Goal: Task Accomplishment & Management: Use online tool/utility

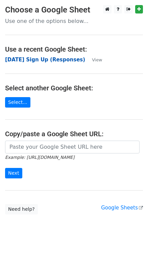
click at [52, 57] on strong "Industry Day Sign Up (Responses)" at bounding box center [45, 60] width 80 height 6
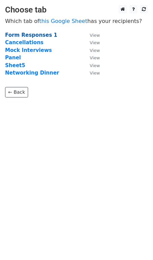
click at [35, 35] on strong "Form Responses 1" at bounding box center [31, 35] width 52 height 6
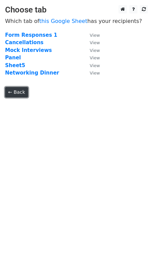
click at [14, 93] on link "← Back" at bounding box center [16, 92] width 23 height 10
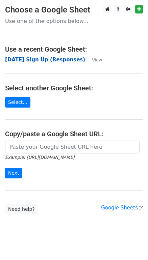
click at [44, 62] on strong "[DATE] Sign Up (Responses)" at bounding box center [45, 60] width 80 height 6
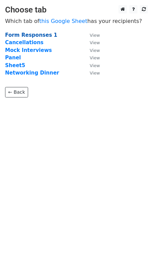
click at [29, 34] on strong "Form Responses 1" at bounding box center [31, 35] width 52 height 6
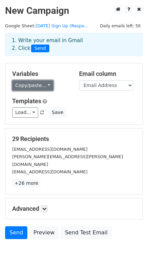
click at [30, 82] on link "Copy/paste..." at bounding box center [32, 85] width 41 height 10
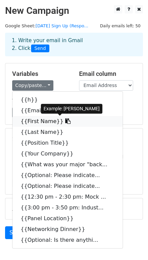
click at [41, 123] on link "{{First Name}}" at bounding box center [67, 121] width 110 height 11
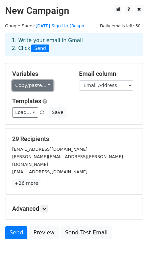
click at [36, 90] on link "Copy/paste..." at bounding box center [32, 85] width 41 height 10
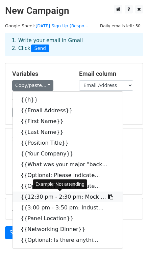
click at [56, 197] on link "{{12:30 pm - 2:30 pm: Mock ..." at bounding box center [67, 197] width 110 height 11
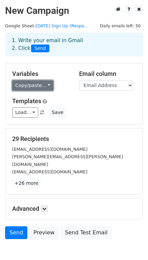
click at [21, 88] on link "Copy/paste..." at bounding box center [32, 85] width 41 height 10
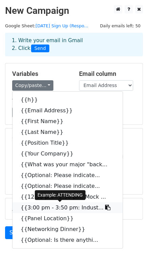
click at [39, 209] on link "{{3:00 pm - 3:50 pm: Indust..." at bounding box center [67, 208] width 110 height 11
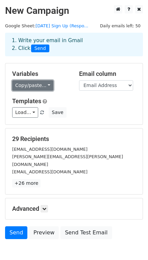
click at [29, 88] on link "Copy/paste..." at bounding box center [32, 85] width 41 height 10
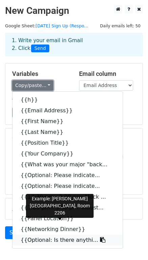
scroll to position [29, 0]
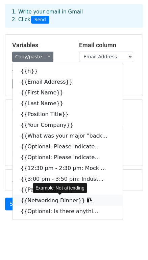
click at [44, 200] on link "{{Networking Dinner}}" at bounding box center [67, 200] width 110 height 11
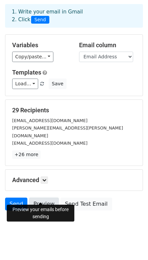
click at [48, 198] on link "Preview" at bounding box center [44, 204] width 30 height 13
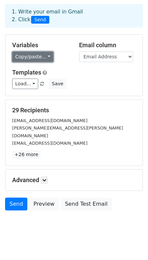
click at [31, 59] on link "Copy/paste..." at bounding box center [32, 57] width 41 height 10
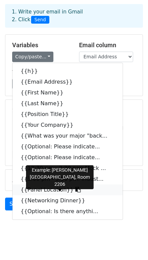
click at [42, 189] on link "{{Panel Location}}" at bounding box center [67, 190] width 110 height 11
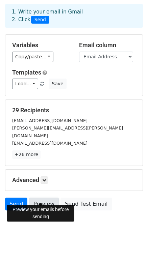
click at [49, 198] on link "Preview" at bounding box center [44, 204] width 30 height 13
click at [42, 198] on link "Preview" at bounding box center [44, 204] width 30 height 13
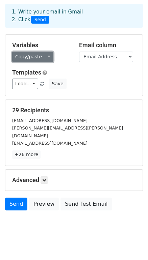
click at [34, 55] on link "Copy/paste..." at bounding box center [32, 57] width 41 height 10
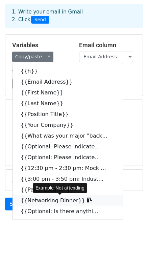
click at [56, 199] on link "{{Networking Dinner}}" at bounding box center [67, 200] width 110 height 11
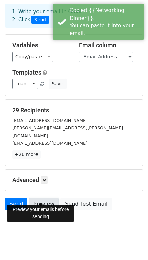
click at [37, 198] on link "Preview" at bounding box center [44, 204] width 30 height 13
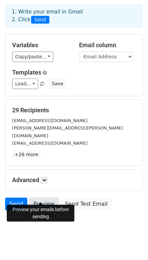
click at [36, 198] on link "Preview" at bounding box center [44, 204] width 30 height 13
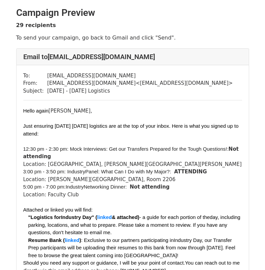
scroll to position [34, 0]
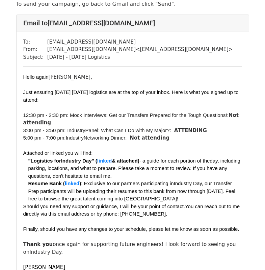
scroll to position [68, 0]
